Goal: Task Accomplishment & Management: Use online tool/utility

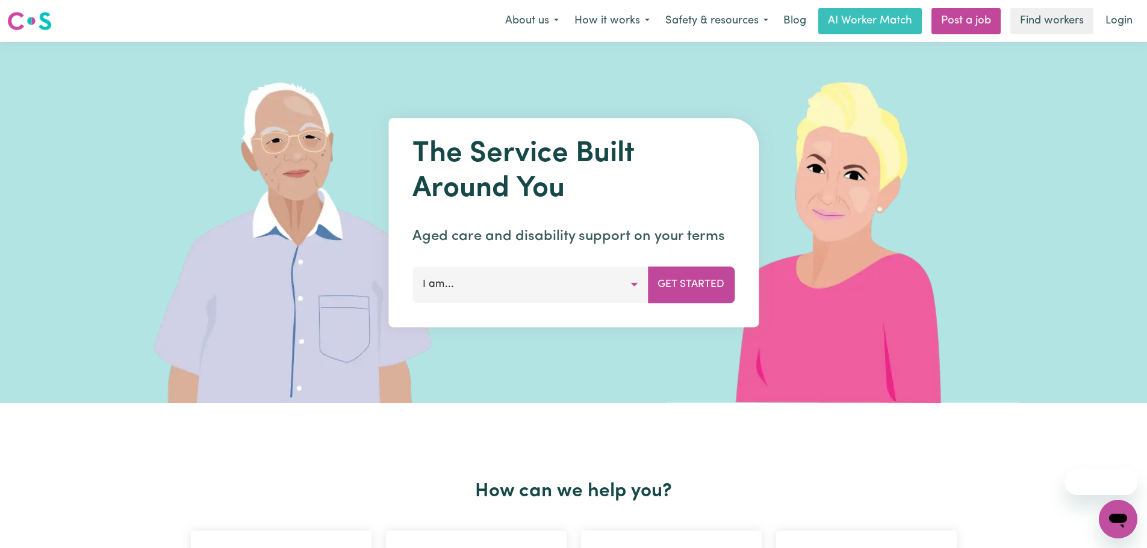
click at [639, 277] on button "I am..." at bounding box center [529, 285] width 235 height 36
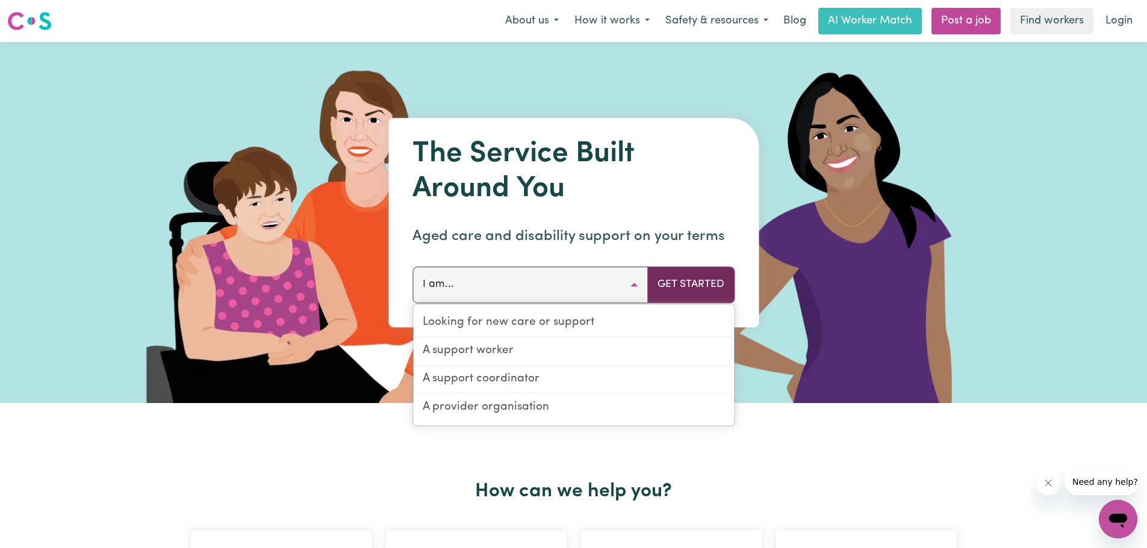
click at [683, 279] on button "Get Started" at bounding box center [690, 285] width 87 height 36
click at [687, 303] on div "The Service Built Around You Aged care and disability support on your terms I a…" at bounding box center [573, 222] width 370 height 209
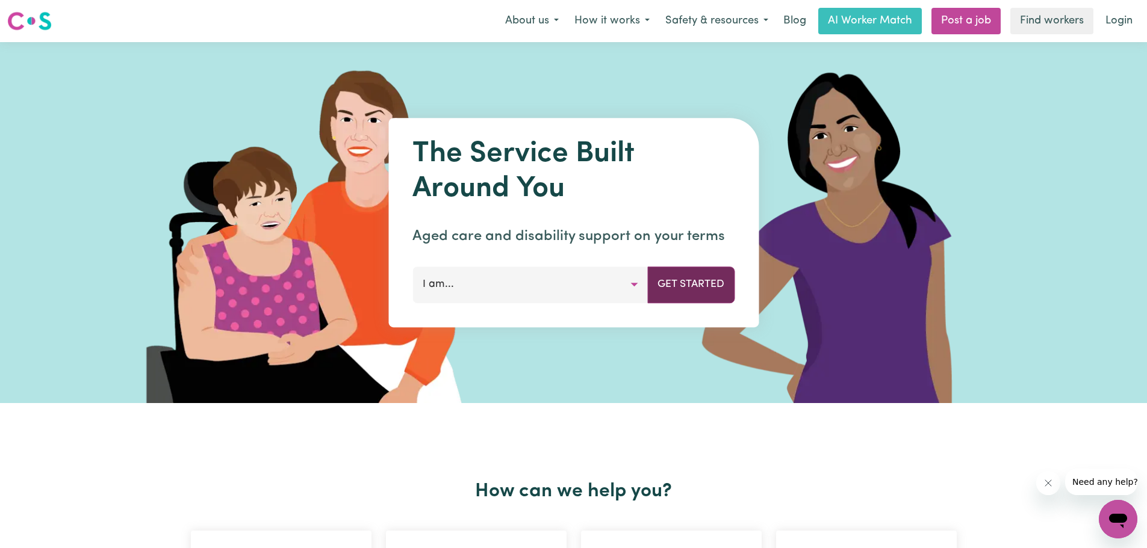
click at [691, 293] on button "Get Started" at bounding box center [690, 285] width 87 height 36
click at [1071, 25] on link "Find workers" at bounding box center [1051, 21] width 83 height 26
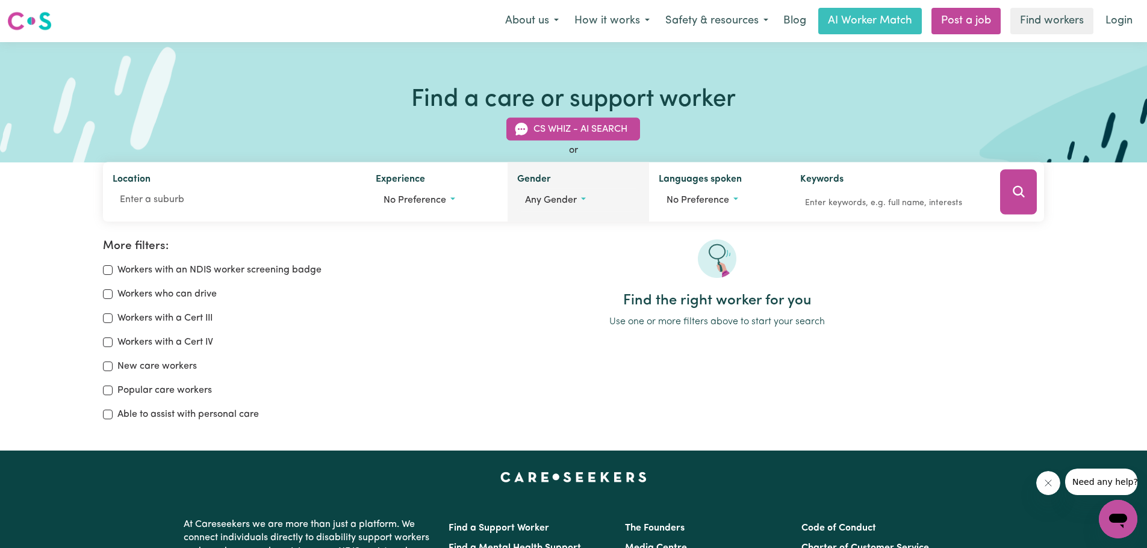
click at [572, 208] on button "Any gender" at bounding box center [578, 200] width 122 height 23
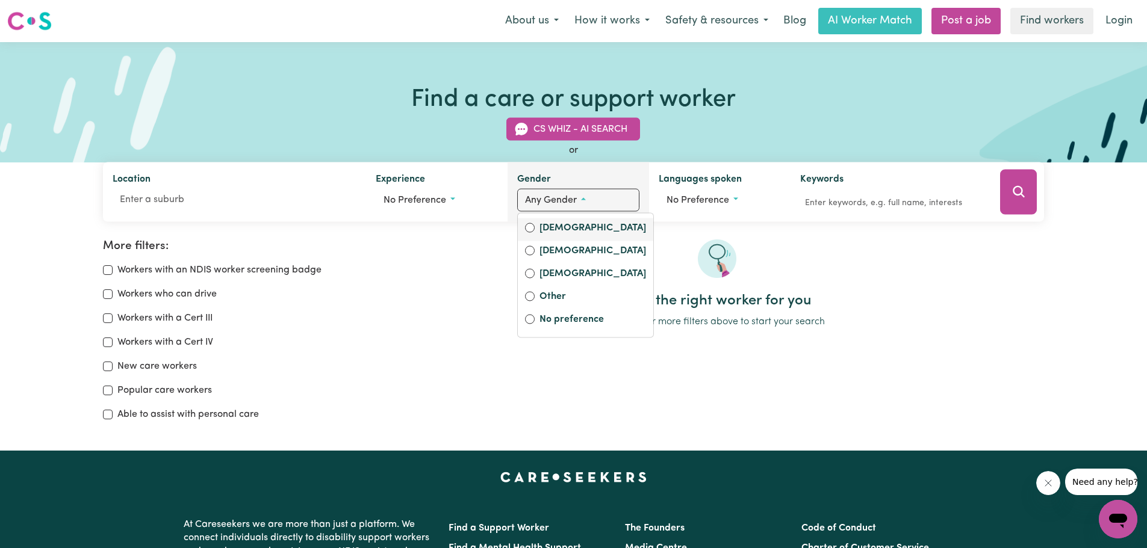
click at [556, 235] on label "[DEMOGRAPHIC_DATA]" at bounding box center [592, 229] width 107 height 17
click at [535, 233] on input "[DEMOGRAPHIC_DATA]" at bounding box center [530, 228] width 10 height 10
radio input "true"
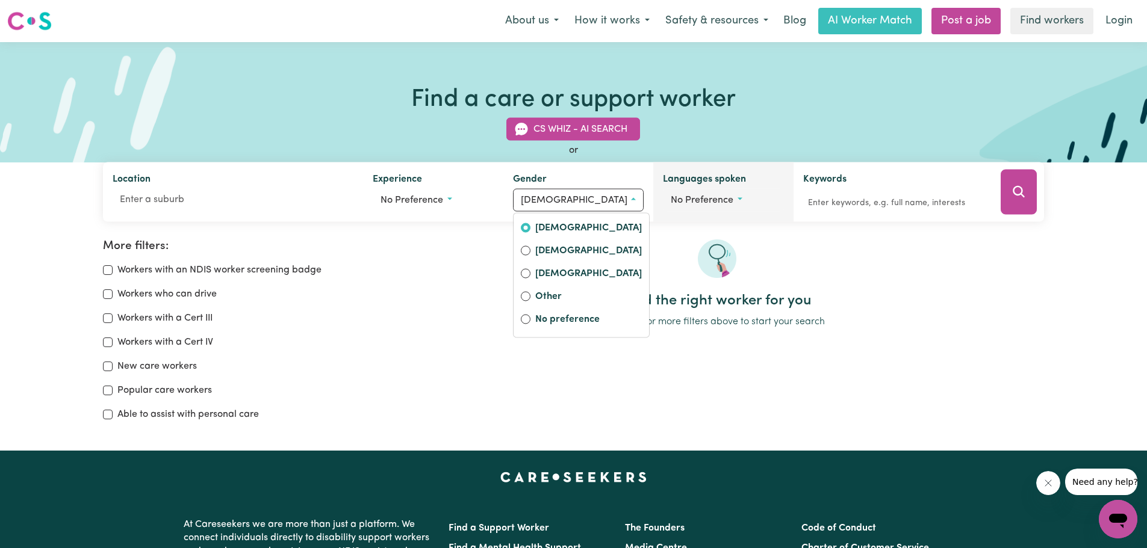
click at [708, 203] on span "No preference" at bounding box center [702, 201] width 63 height 10
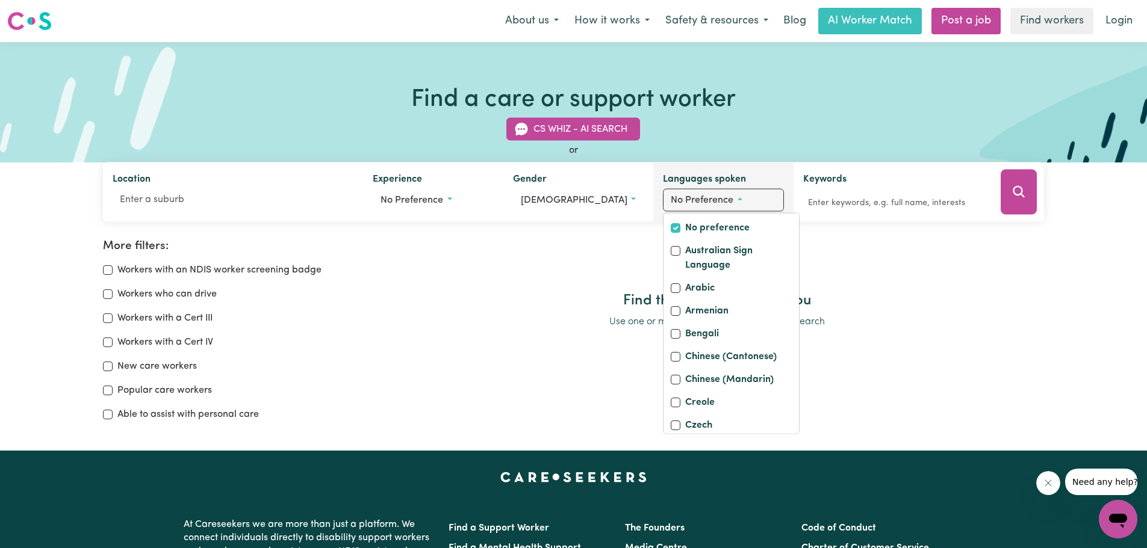
click at [709, 202] on span "No preference" at bounding box center [702, 201] width 63 height 10
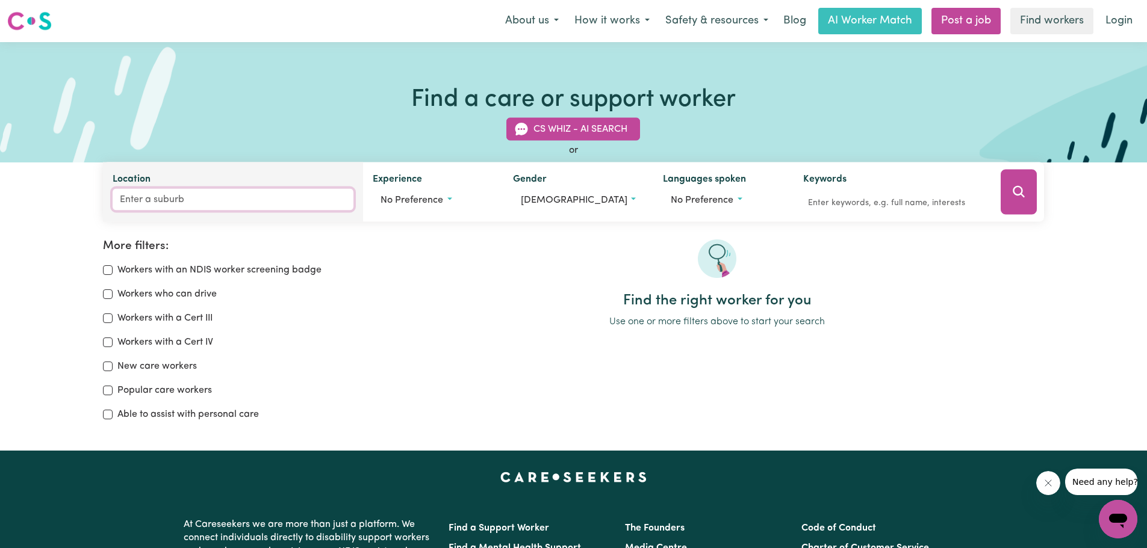
click at [196, 208] on input "Location" at bounding box center [233, 200] width 241 height 22
type input "[PERSON_NAME]"
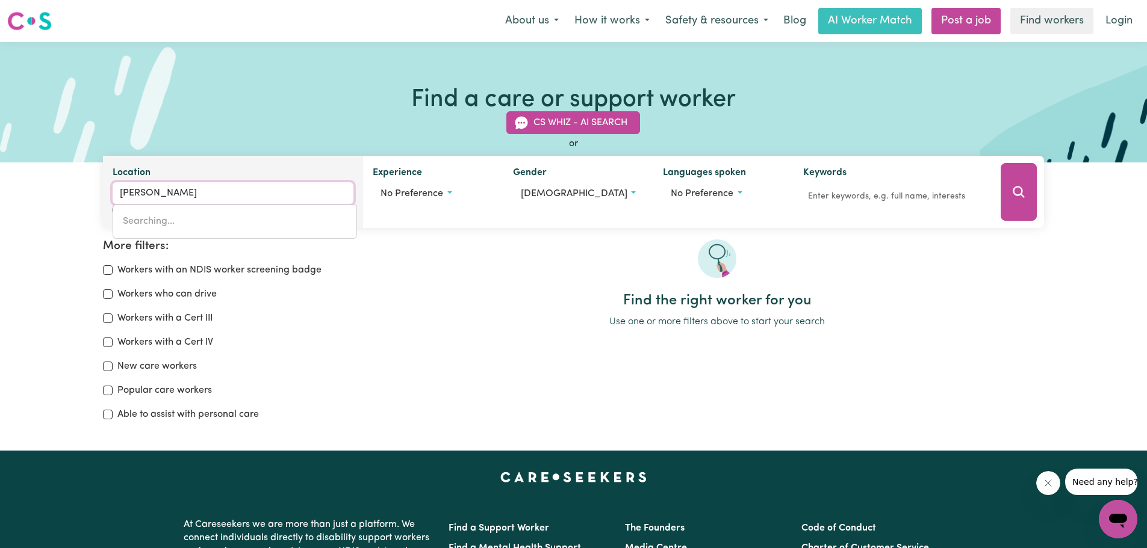
type input "melALEUCA, [GEOGRAPHIC_DATA], 6079"
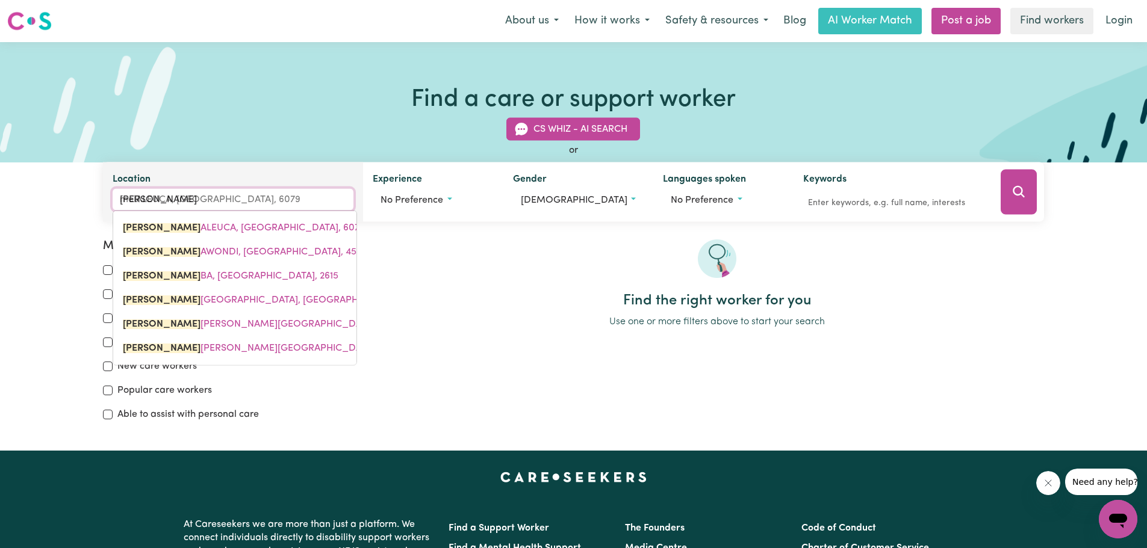
type input "melb"
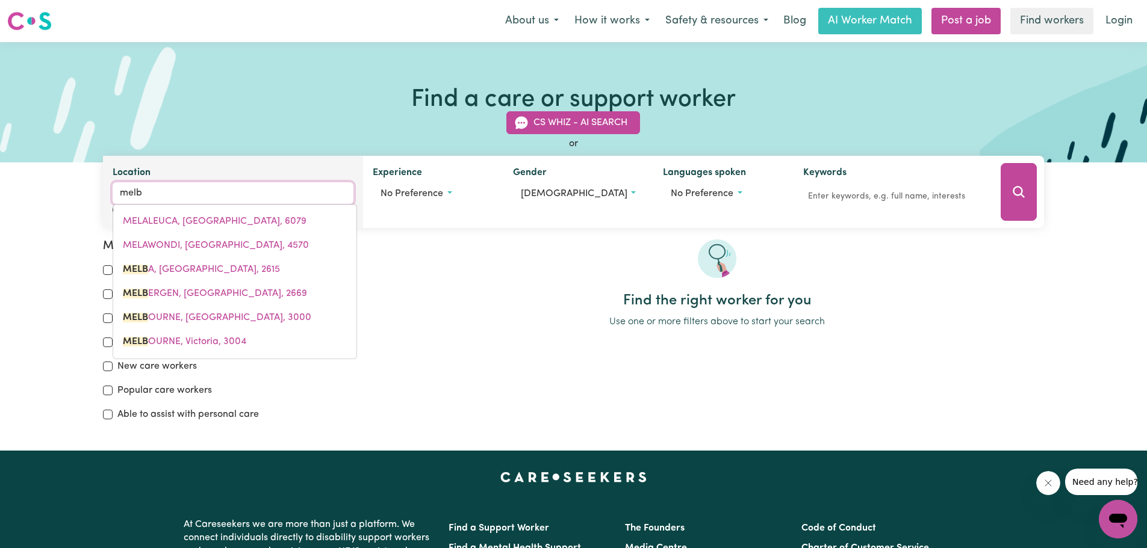
type input "[PERSON_NAME], [GEOGRAPHIC_DATA], 2615"
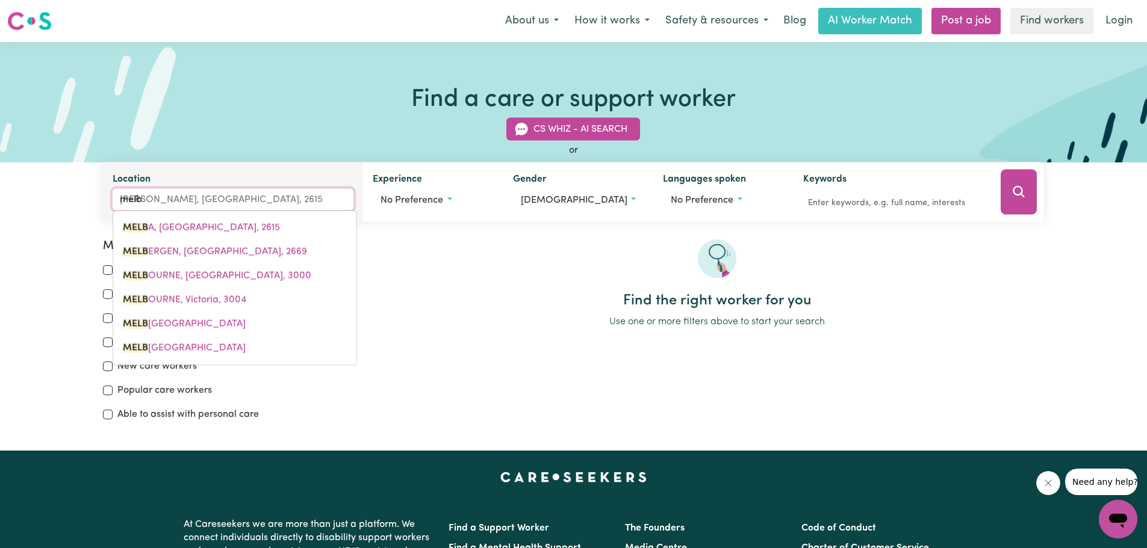
type input "[PERSON_NAME]"
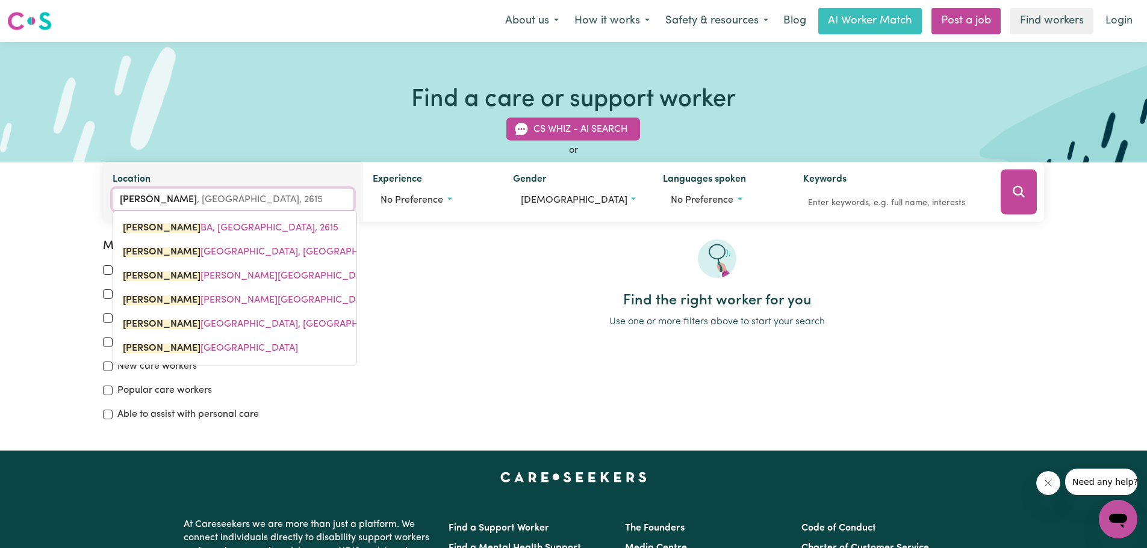
type input "melALEUCA, [GEOGRAPHIC_DATA], 6079"
type input "me"
type input "m"
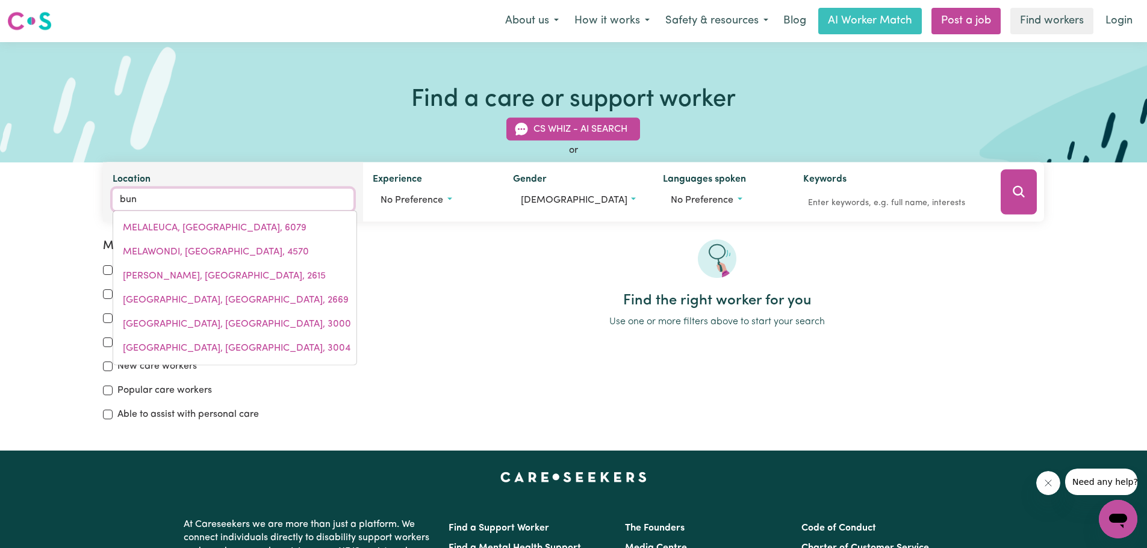
type input "bund"
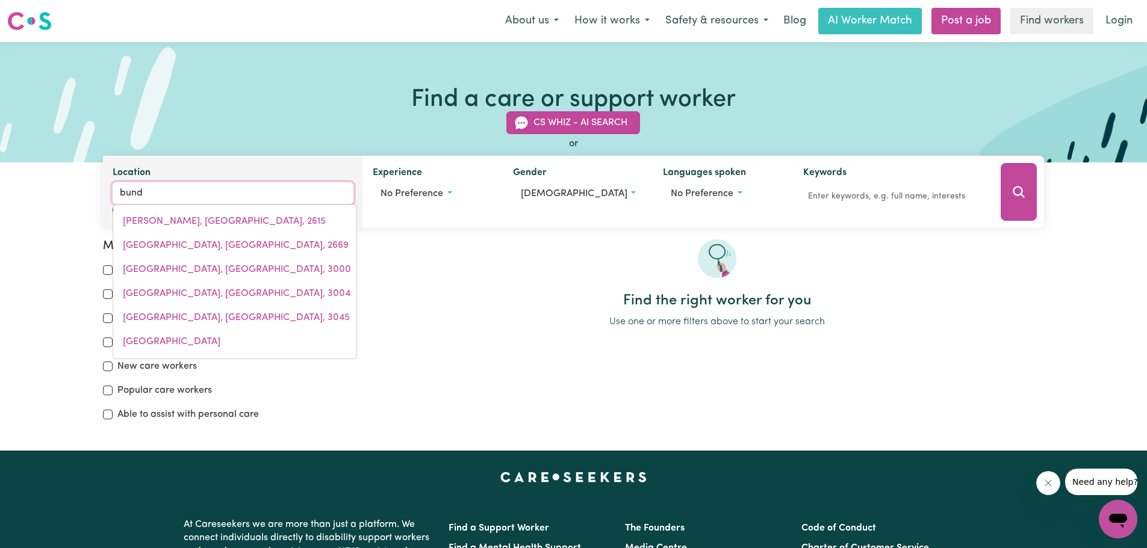
type input "bundABAH, [GEOGRAPHIC_DATA], 2324"
type input "bundo"
type input "bundoo"
type input "bundooK, [GEOGRAPHIC_DATA], 2422"
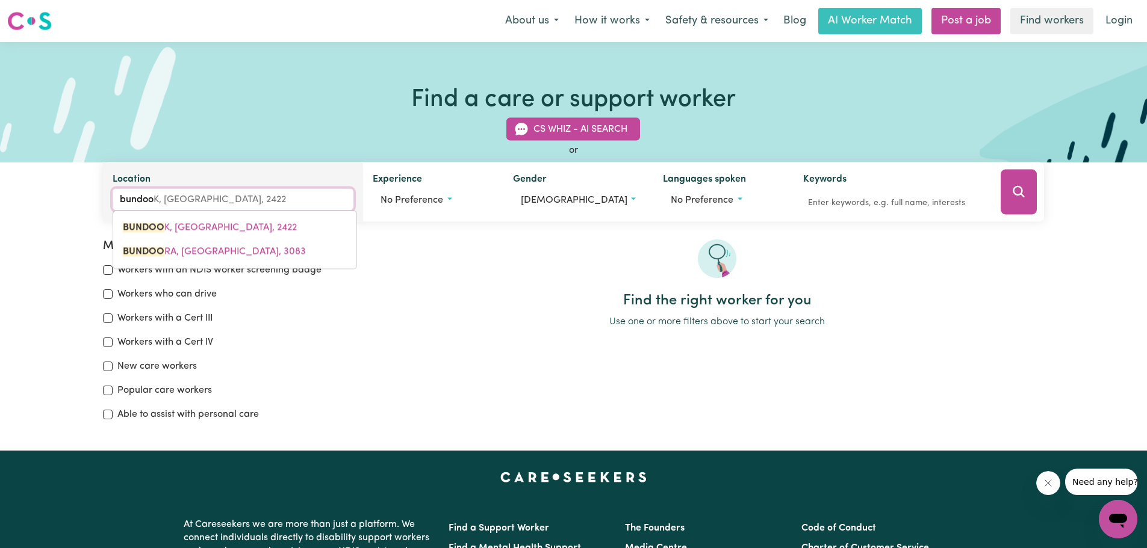
type input "bundoor"
type input "bundoorA, [GEOGRAPHIC_DATA], 3083"
type input "bundoora"
type input "bundoora, [GEOGRAPHIC_DATA], 3083"
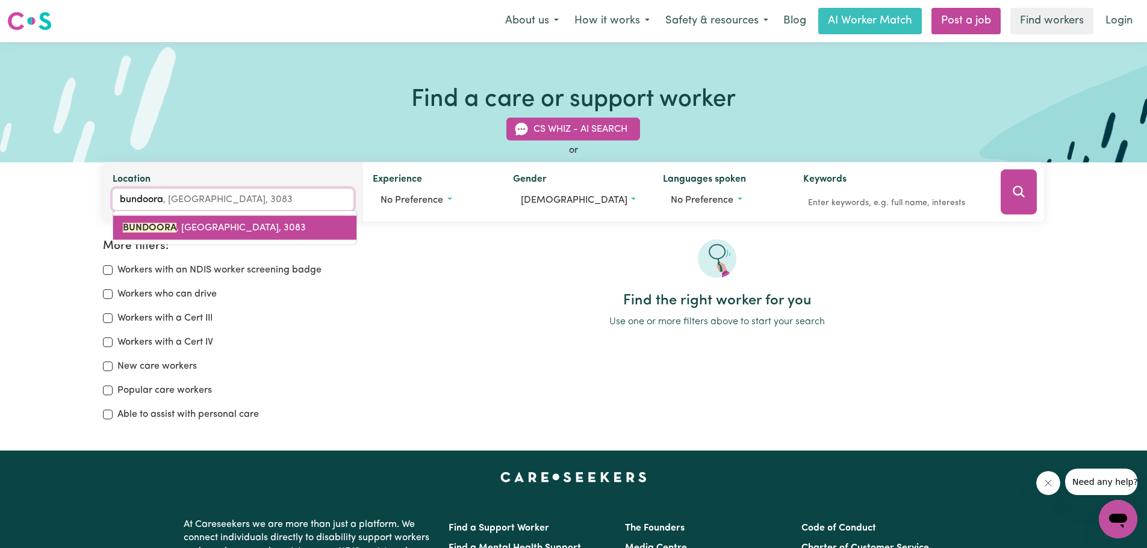
click at [203, 217] on link "BUNDOORA , [GEOGRAPHIC_DATA], 3083" at bounding box center [234, 228] width 243 height 24
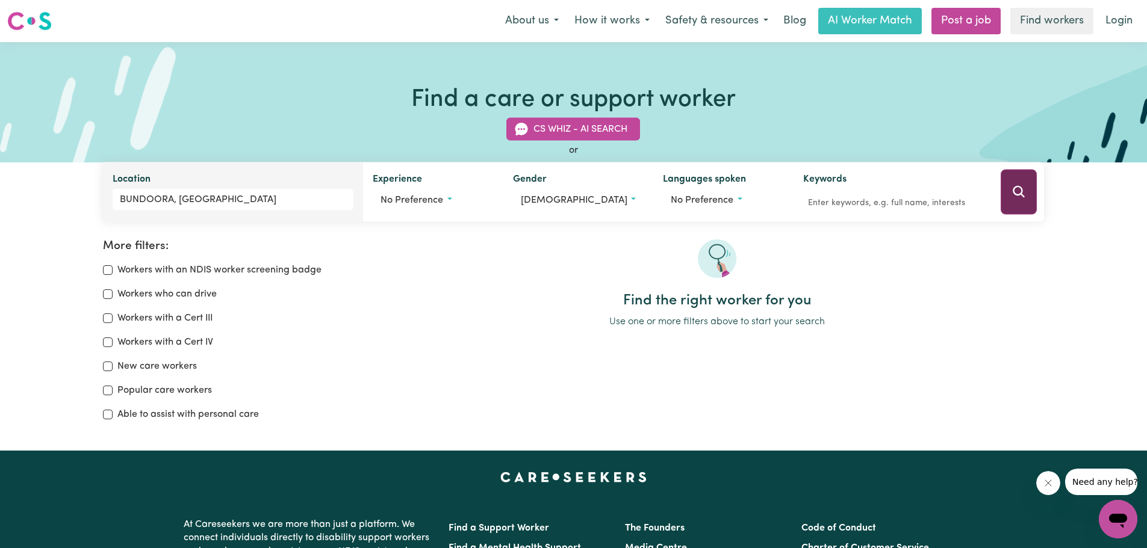
click at [1015, 188] on icon "Search" at bounding box center [1017, 191] width 11 height 11
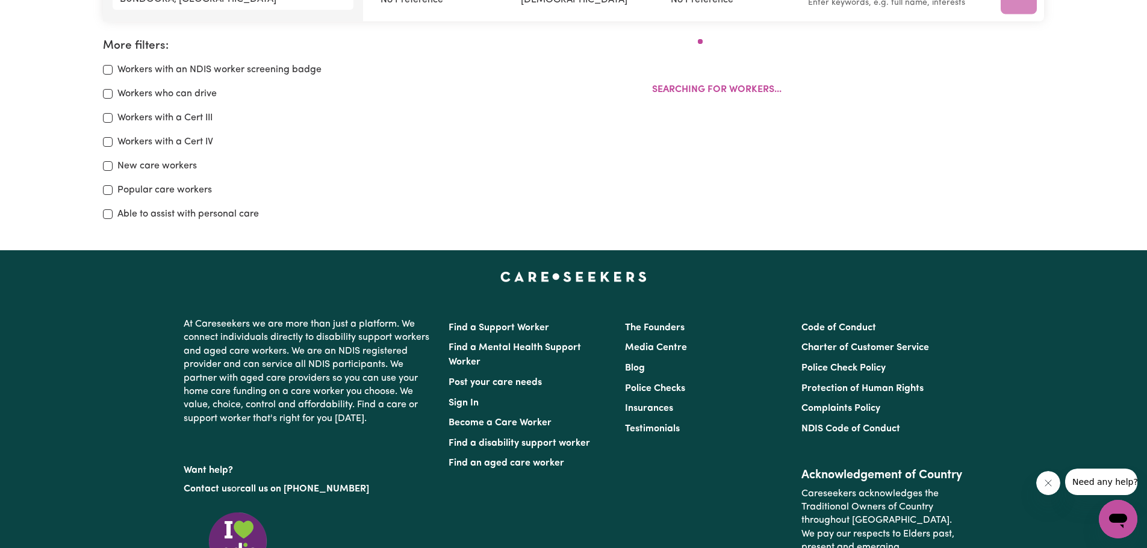
scroll to position [201, 0]
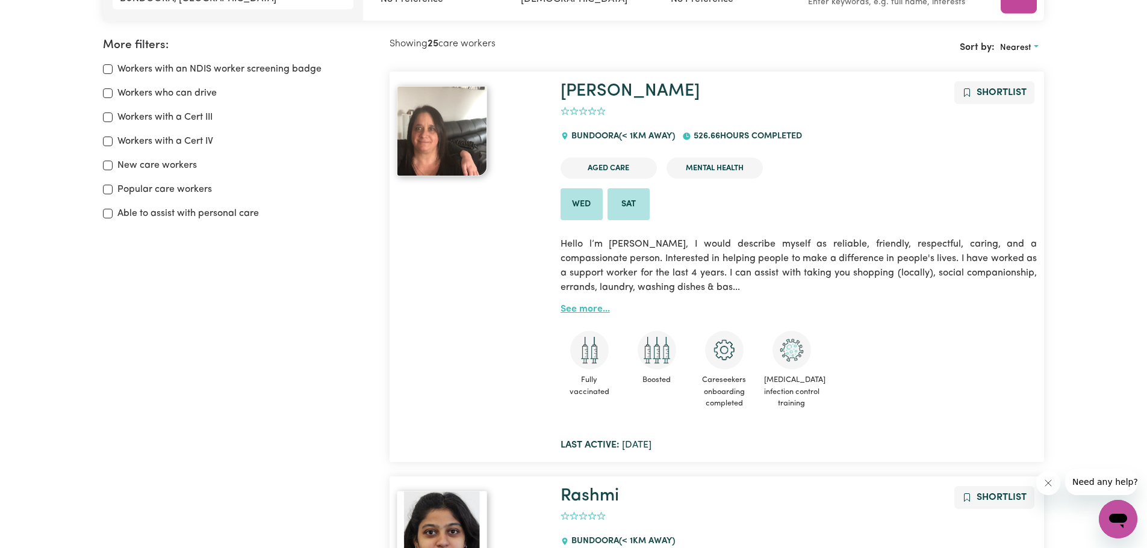
click at [587, 305] on link "See more..." at bounding box center [584, 310] width 49 height 10
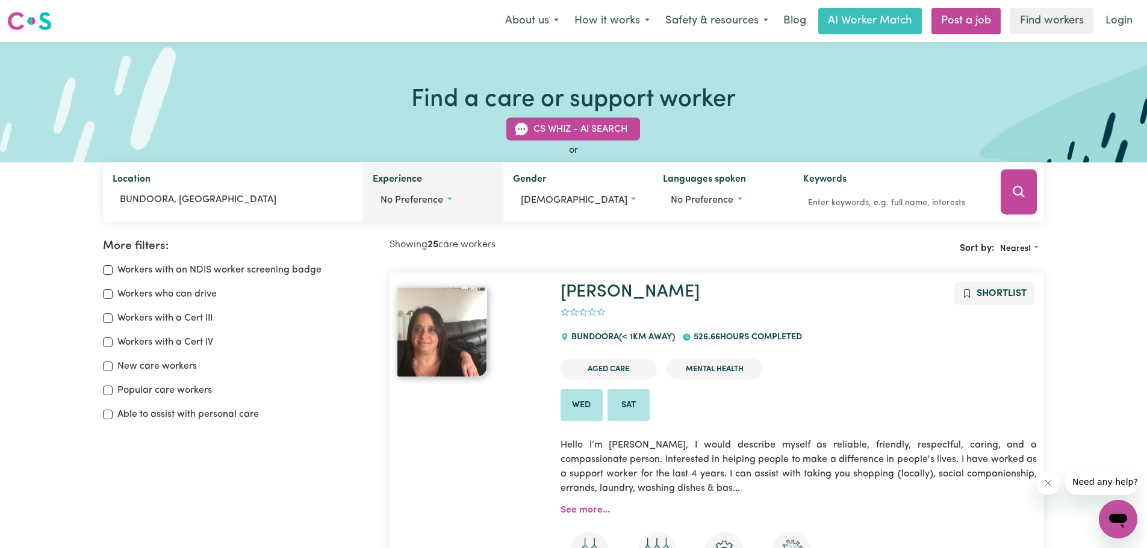
click at [436, 196] on span "No preference" at bounding box center [411, 201] width 63 height 10
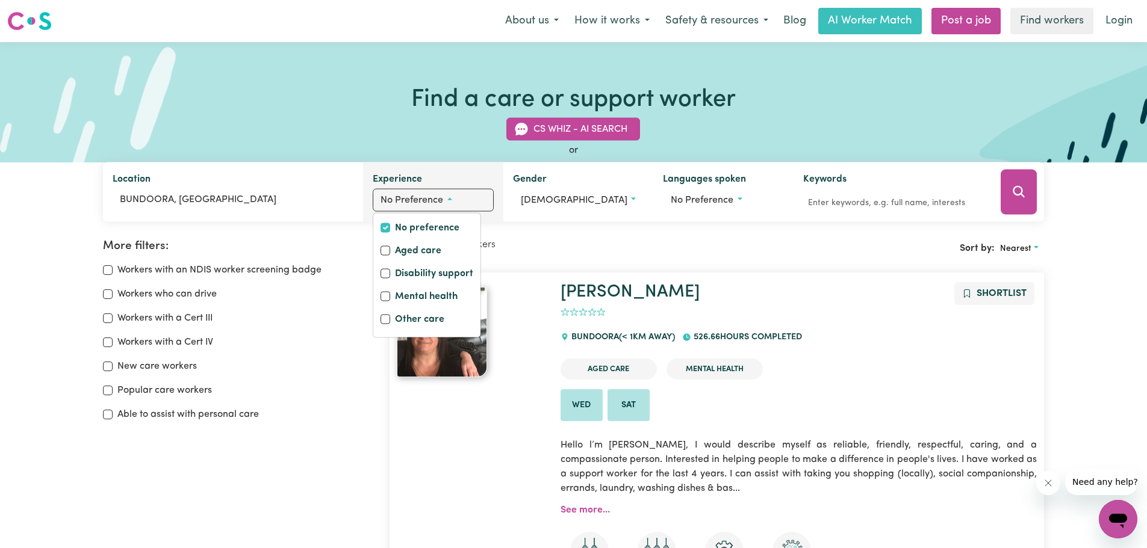
click at [436, 196] on span "No preference" at bounding box center [411, 201] width 63 height 10
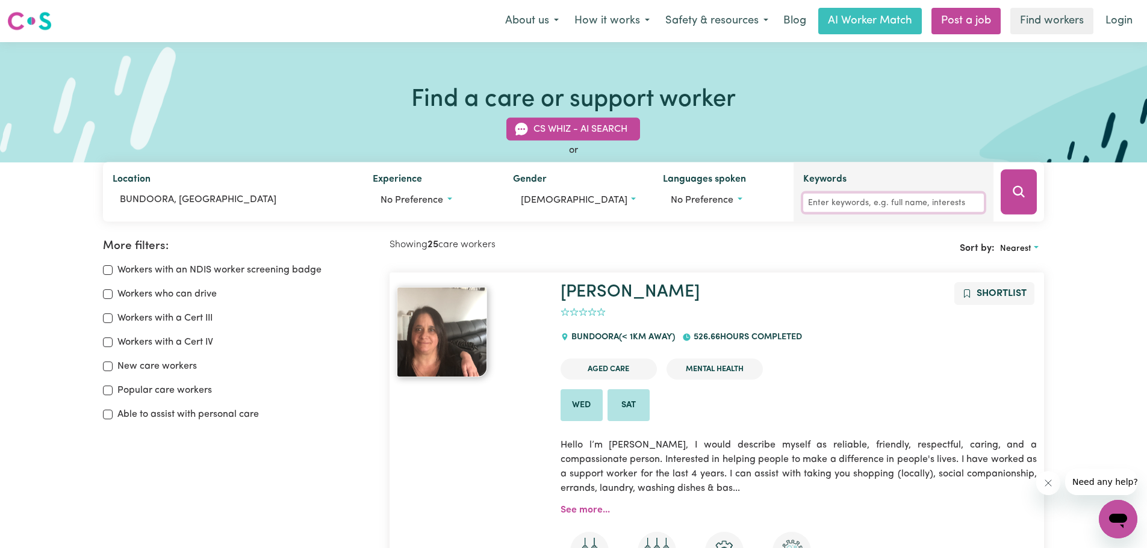
click at [871, 197] on input "Keywords" at bounding box center [893, 203] width 181 height 19
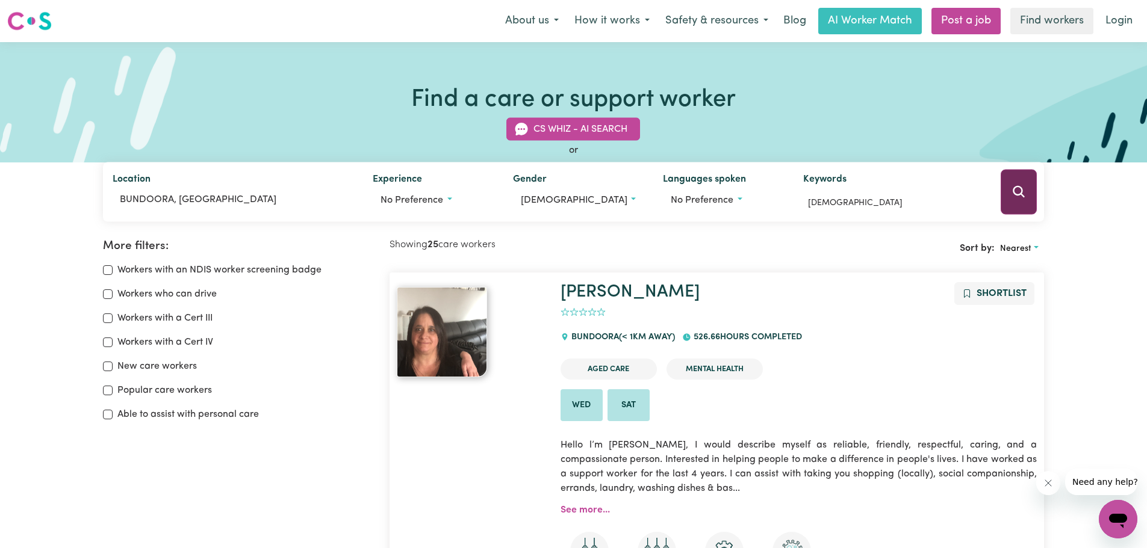
click at [1005, 191] on button "Search" at bounding box center [1018, 192] width 36 height 45
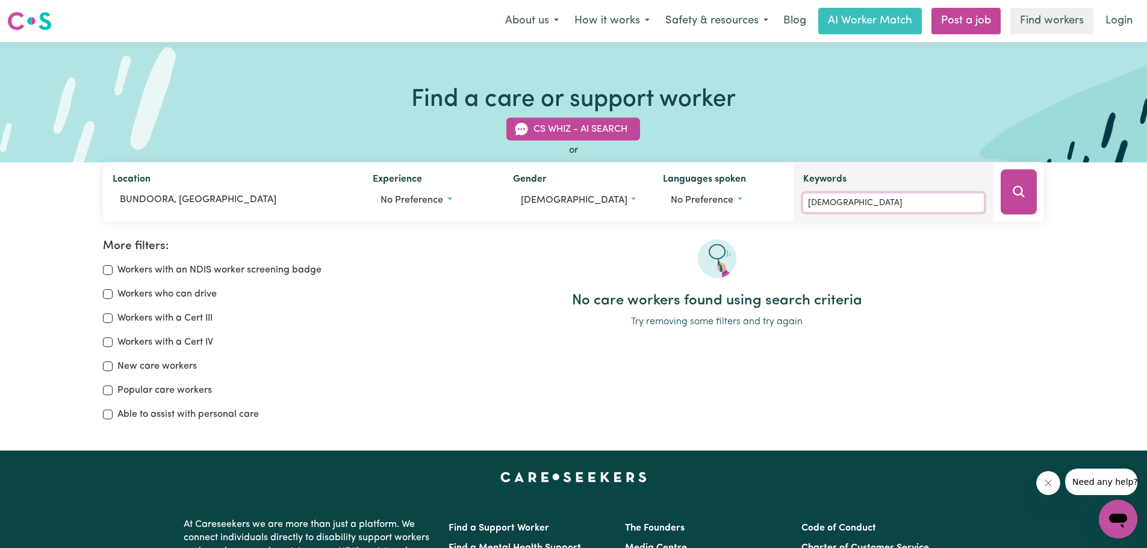
click at [921, 200] on input "[DEMOGRAPHIC_DATA]" at bounding box center [893, 203] width 181 height 19
type input "a"
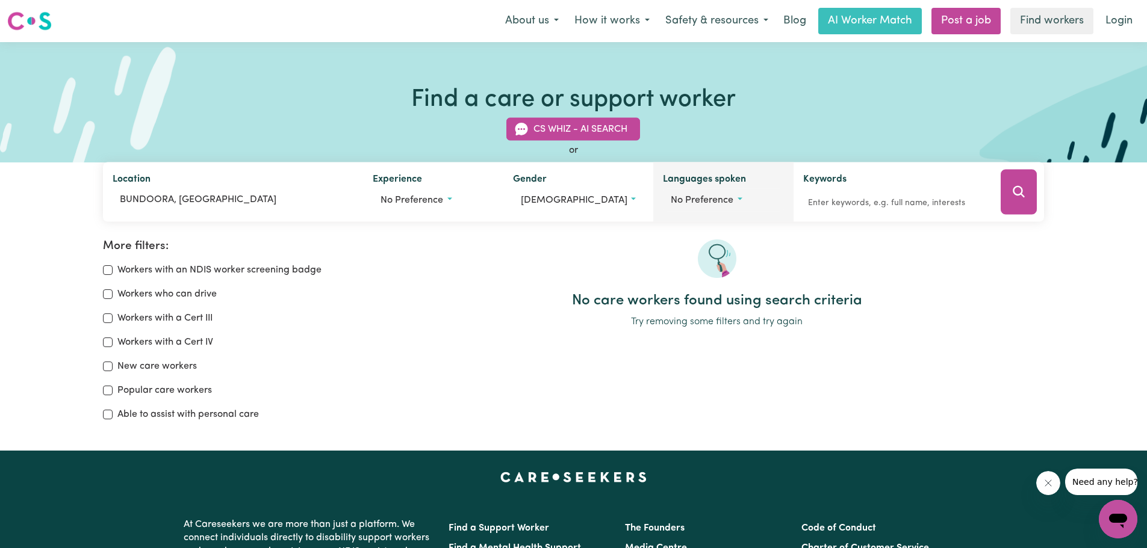
click at [737, 203] on button "No preference" at bounding box center [723, 200] width 120 height 23
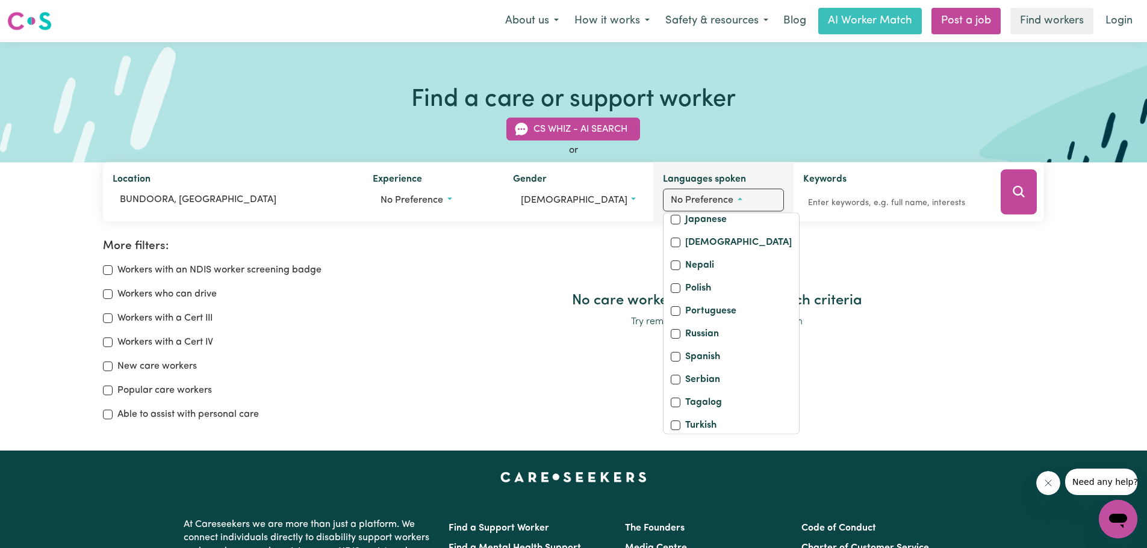
scroll to position [421, 0]
click at [701, 220] on label "Japanese" at bounding box center [706, 211] width 42 height 17
click at [680, 215] on input "Japanese" at bounding box center [676, 210] width 10 height 10
checkbox input "true"
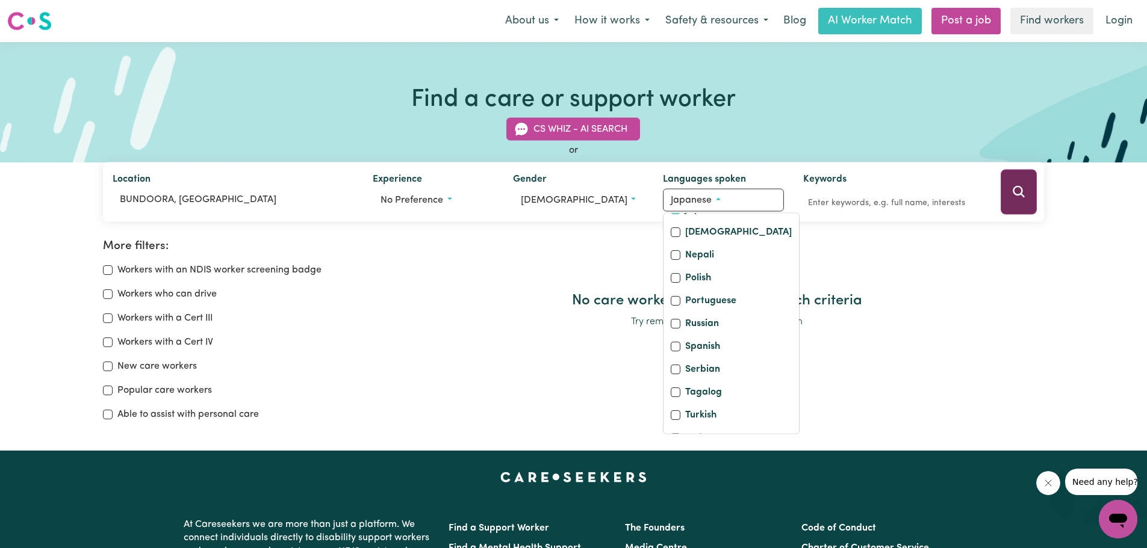
click at [1026, 192] on button "Search" at bounding box center [1018, 192] width 36 height 45
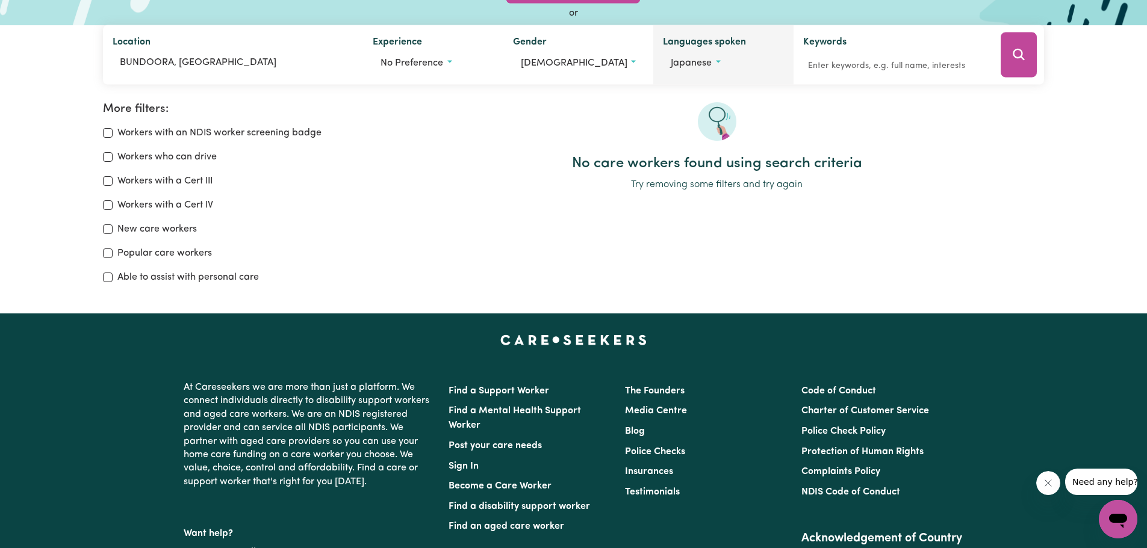
scroll to position [20, 0]
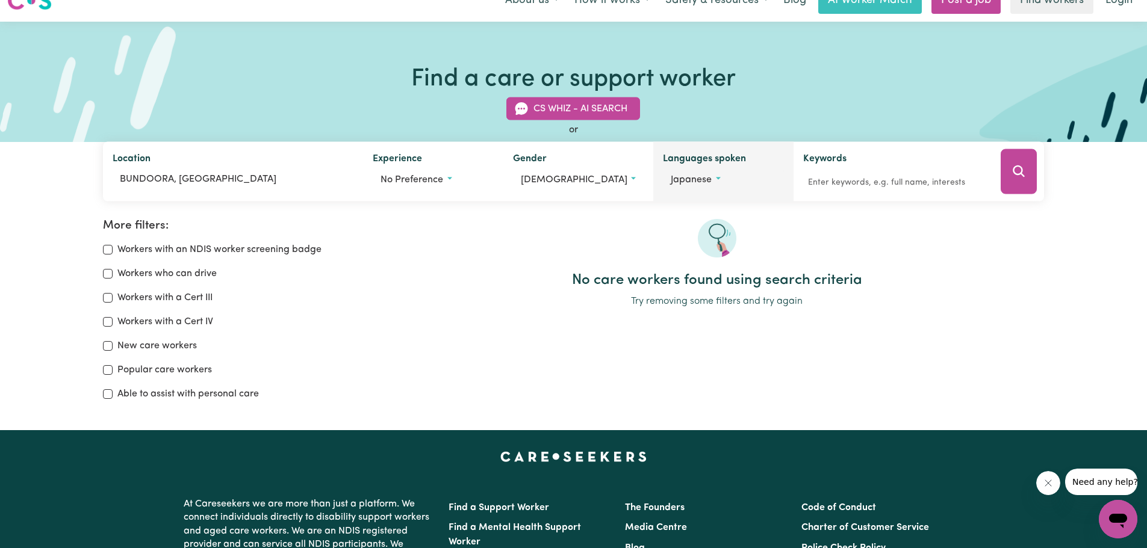
click at [742, 179] on button "Japanese" at bounding box center [723, 180] width 120 height 23
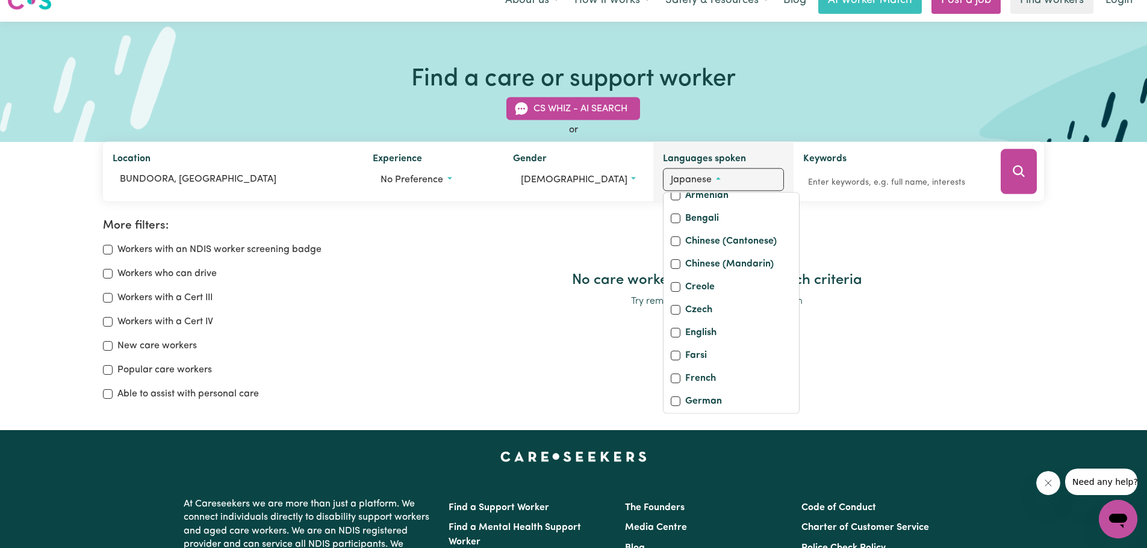
scroll to position [0, 0]
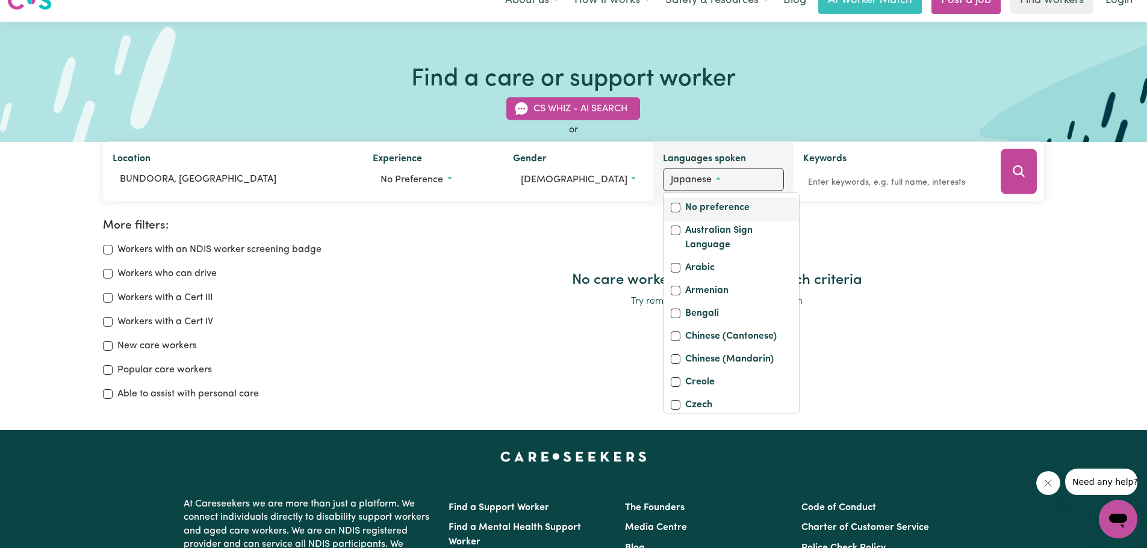
click at [711, 207] on label "No preference" at bounding box center [717, 208] width 64 height 17
click at [680, 207] on input "No preference" at bounding box center [676, 208] width 10 height 10
checkbox input "true"
checkbox input "false"
click at [1020, 166] on icon "Search" at bounding box center [1018, 171] width 14 height 14
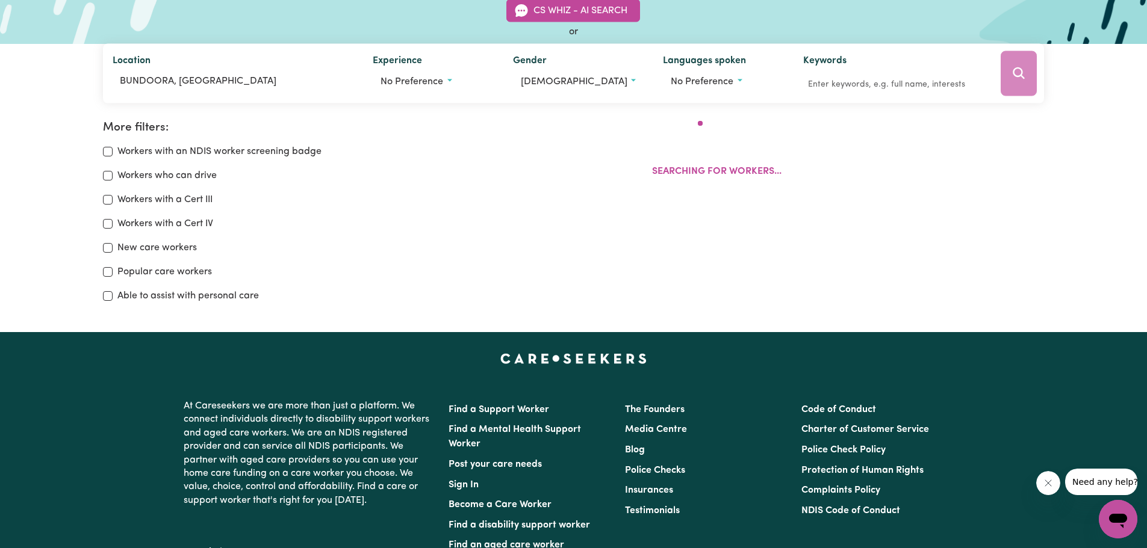
scroll to position [201, 0]
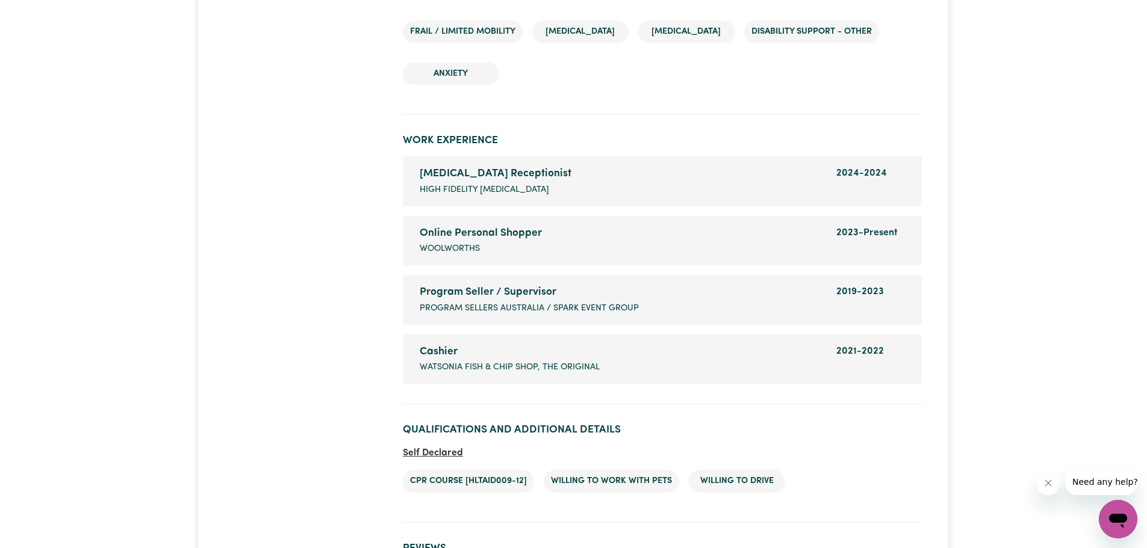
scroll to position [1685, 0]
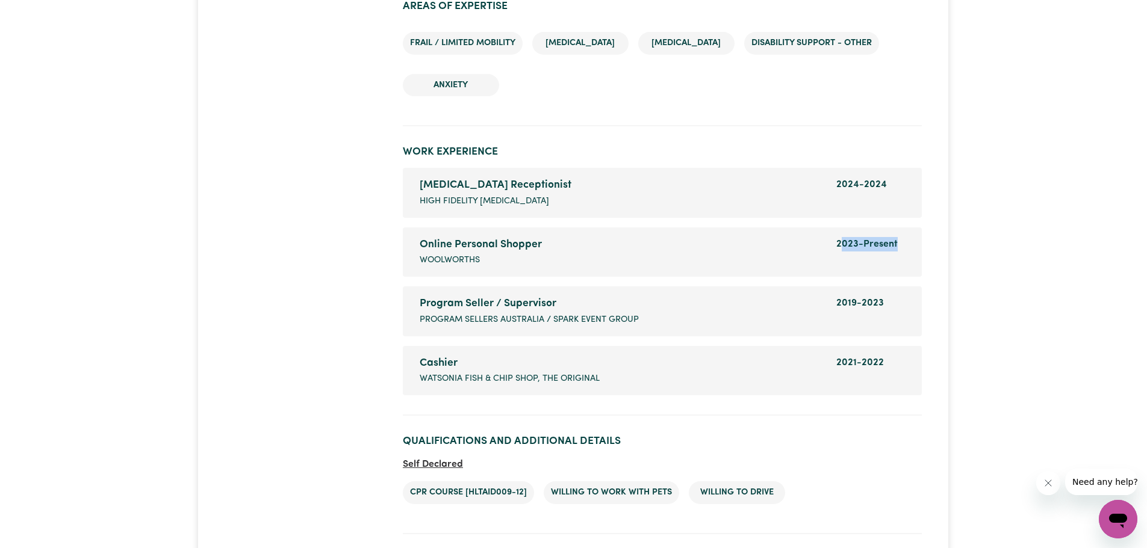
drag, startPoint x: 845, startPoint y: 228, endPoint x: 909, endPoint y: 229, distance: 64.4
click at [909, 237] on div "Dates of employment 2023 - Present" at bounding box center [870, 252] width 83 height 30
click at [905, 237] on div "Dates of employment 2023 - Present" at bounding box center [870, 252] width 83 height 30
drag, startPoint x: 903, startPoint y: 227, endPoint x: 826, endPoint y: 225, distance: 77.1
click at [826, 237] on div "Online Personal Shopper Company name Woolworths Dates of employment 2023 - Pres…" at bounding box center [662, 252] width 500 height 30
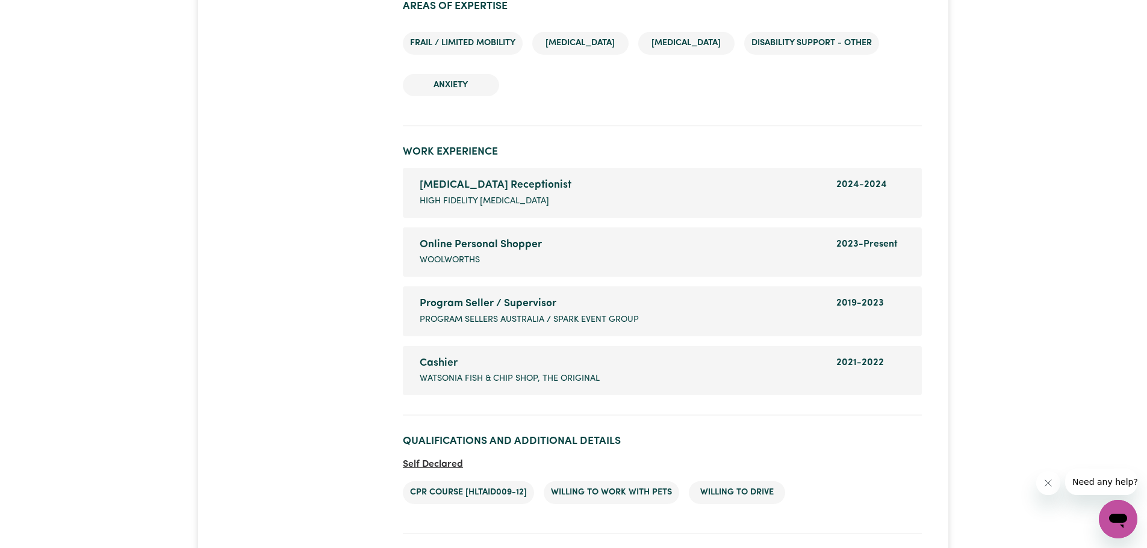
click at [831, 168] on li "Audiology Receptionist Company name High Fidelity Audiology Dates of employment…" at bounding box center [662, 192] width 519 height 49
drag, startPoint x: 836, startPoint y: 166, endPoint x: 908, endPoint y: 168, distance: 71.7
click at [908, 178] on div "Dates of employment 2024 - 2024" at bounding box center [870, 193] width 83 height 30
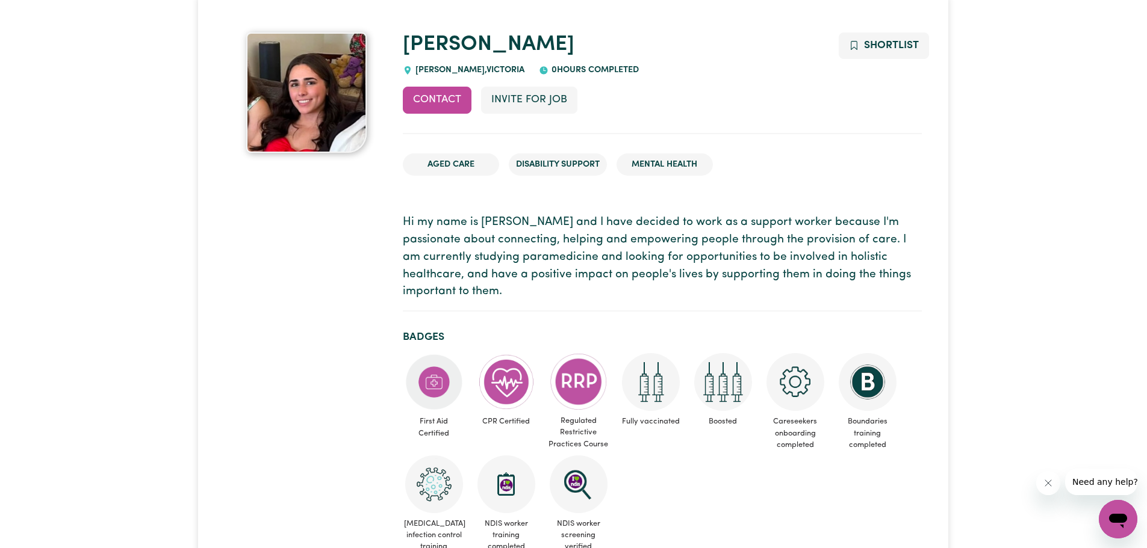
scroll to position [0, 0]
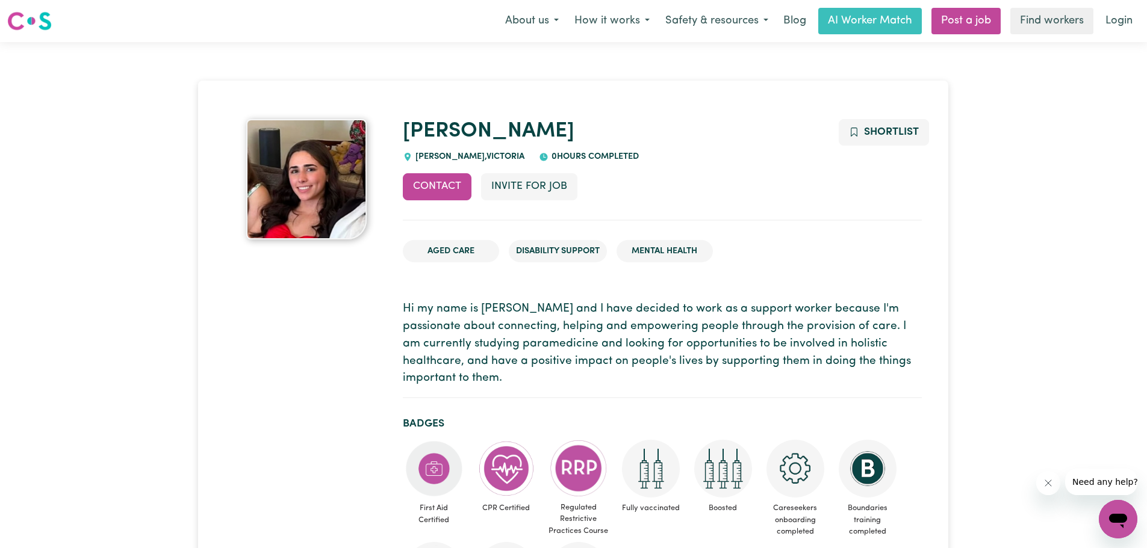
click at [324, 196] on img at bounding box center [306, 179] width 120 height 120
click at [301, 181] on img at bounding box center [306, 179] width 120 height 120
